Goal: Transaction & Acquisition: Purchase product/service

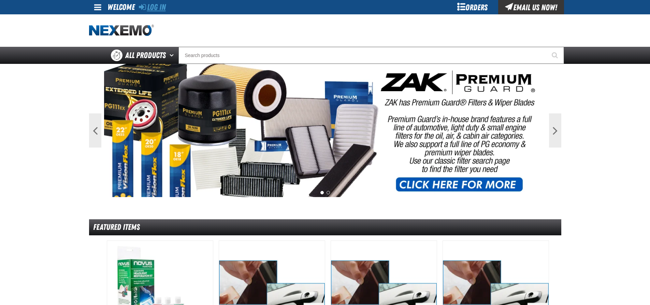
click at [162, 6] on link "Log In" at bounding box center [152, 7] width 27 height 10
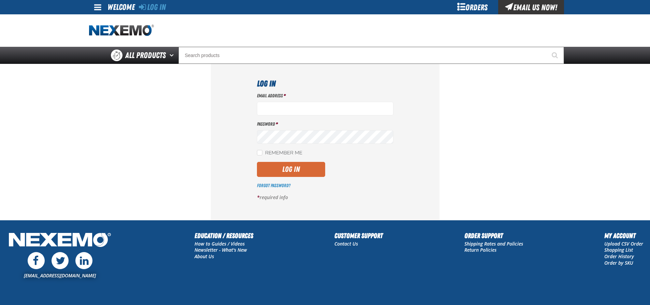
type input "[EMAIL_ADDRESS][DOMAIN_NAME]"
click at [289, 169] on button "Log In" at bounding box center [291, 169] width 68 height 15
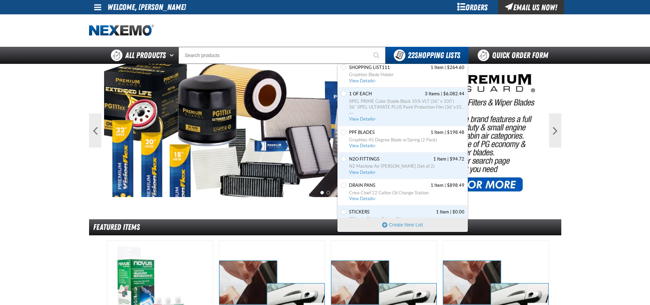
scroll to position [205, 0]
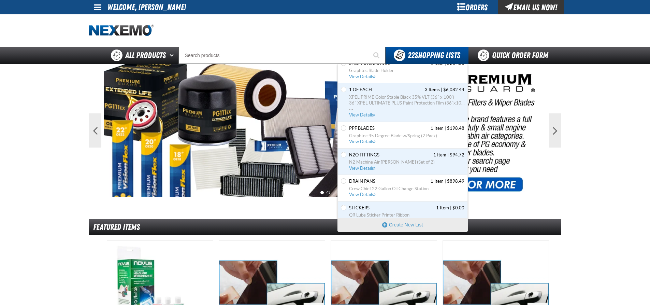
click at [356, 114] on span "View Details" at bounding box center [363, 114] width 28 height 5
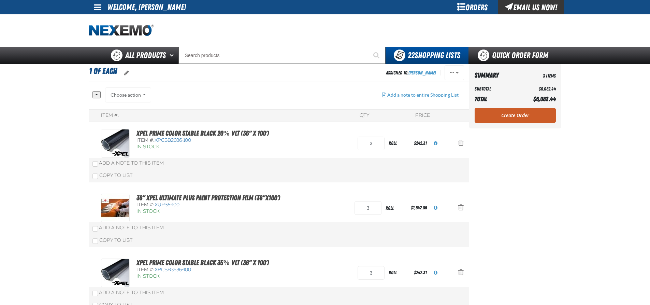
drag, startPoint x: 503, startPoint y: 112, endPoint x: 505, endPoint y: 120, distance: 8.4
click at [503, 112] on link "Create Order" at bounding box center [515, 115] width 81 height 15
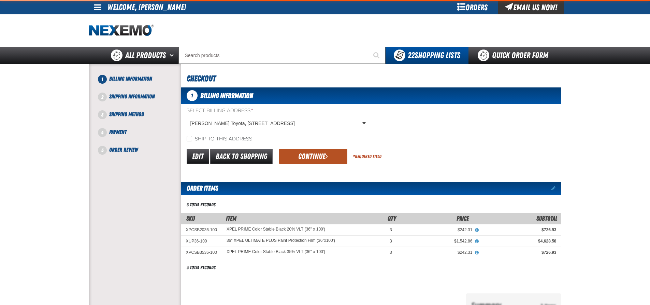
click at [302, 155] on button "Continue" at bounding box center [313, 156] width 68 height 15
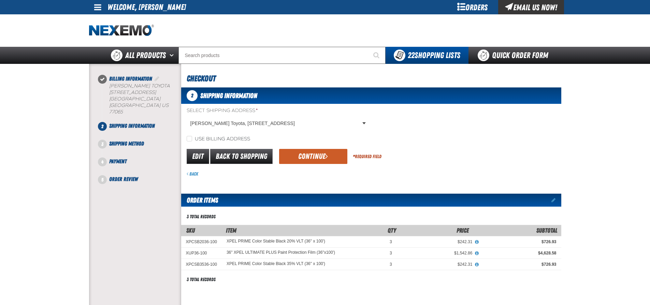
click at [311, 159] on button "Continue" at bounding box center [313, 156] width 68 height 15
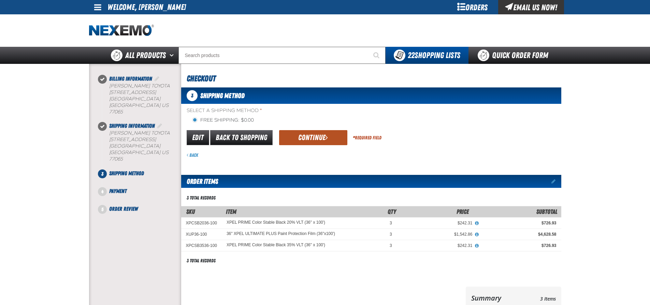
click at [304, 131] on button "Continue" at bounding box center [313, 137] width 68 height 15
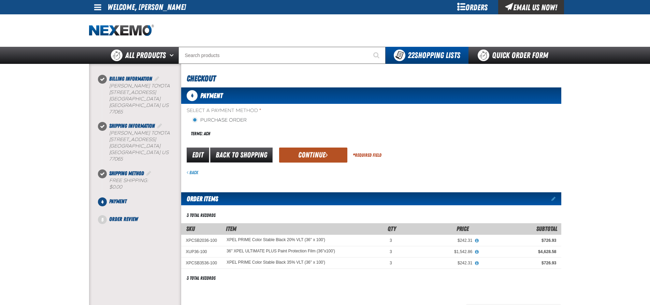
click at [308, 156] on button "Continue" at bounding box center [313, 154] width 68 height 15
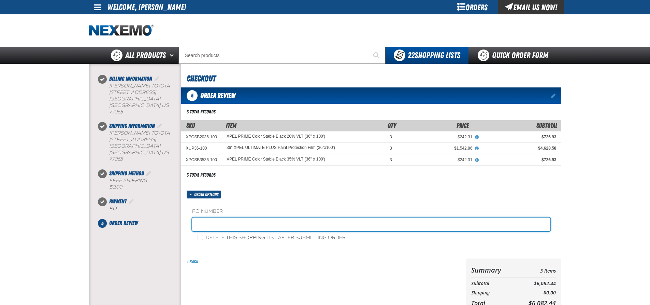
click at [228, 221] on input "text" at bounding box center [371, 224] width 359 height 14
type input "adam boyd service"
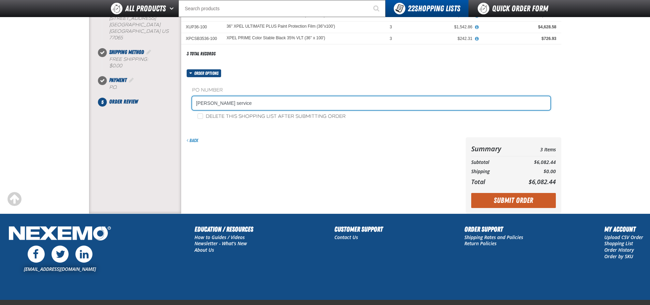
scroll to position [143, 0]
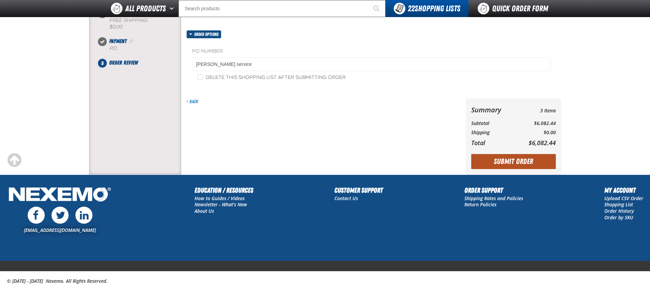
click at [529, 164] on button "Submit Order" at bounding box center [514, 161] width 85 height 15
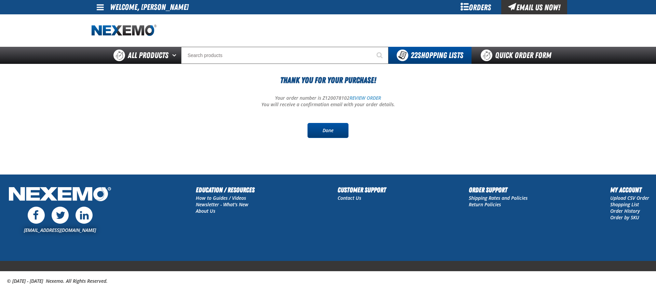
click at [328, 127] on link "Done" at bounding box center [327, 130] width 41 height 15
